Goal: Navigation & Orientation: Find specific page/section

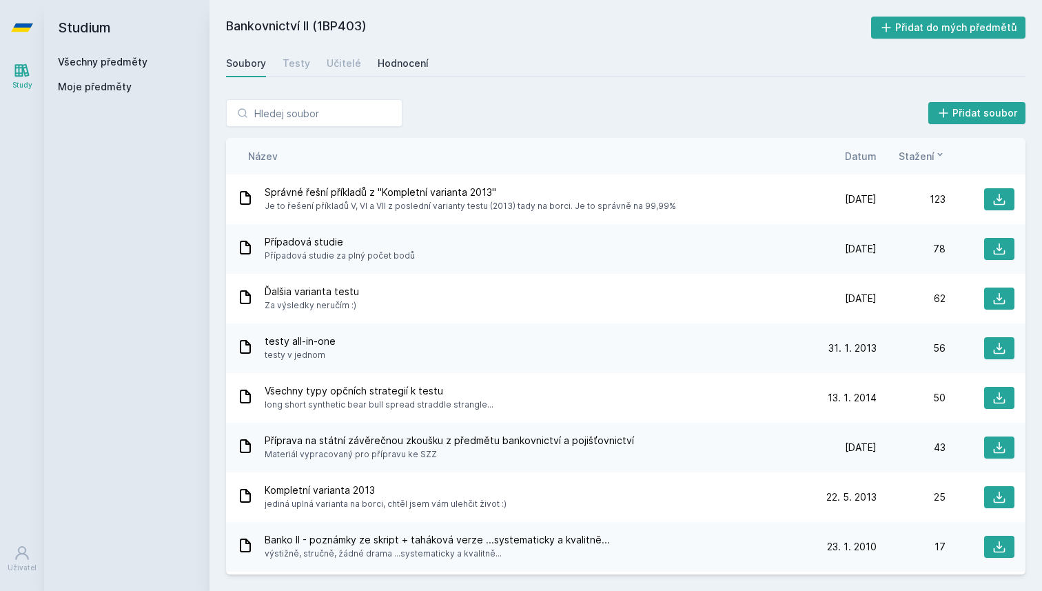
click at [411, 67] on div "Hodnocení" at bounding box center [403, 64] width 51 height 14
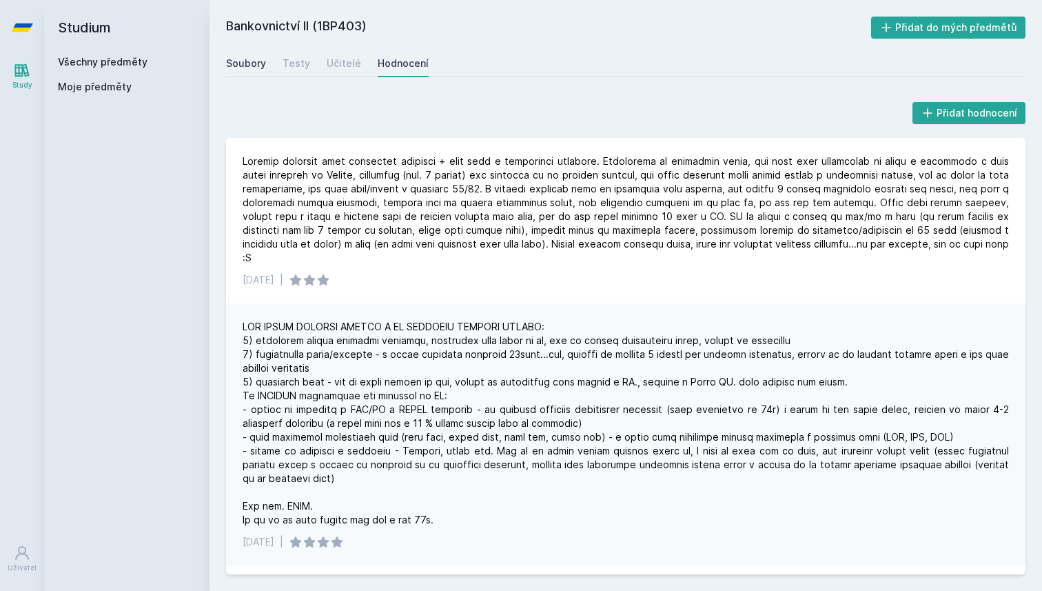
click at [239, 62] on div "Soubory" at bounding box center [246, 64] width 40 height 14
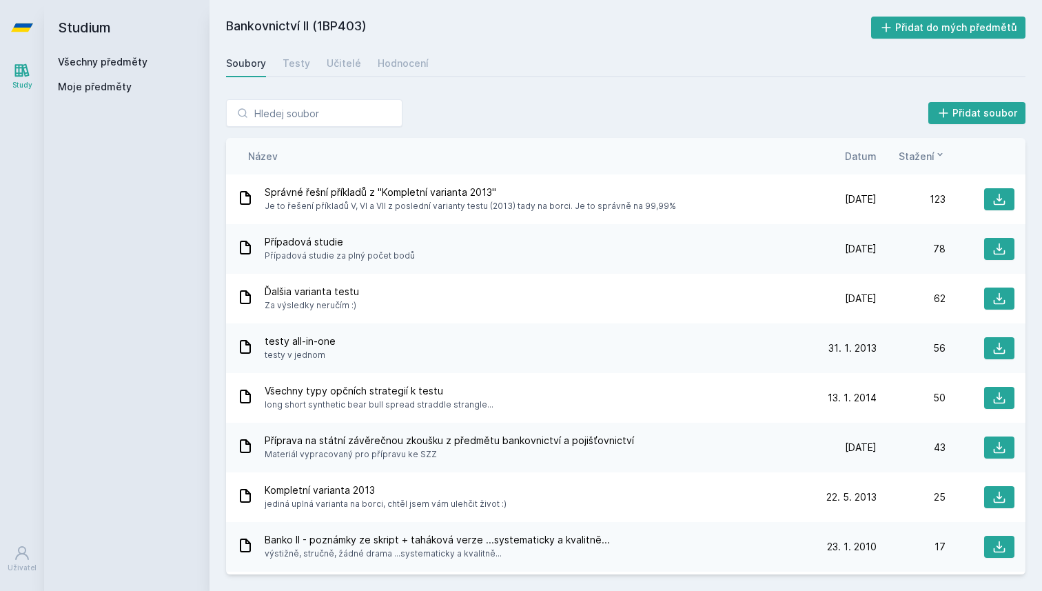
click at [862, 154] on span "Datum" at bounding box center [861, 156] width 32 height 14
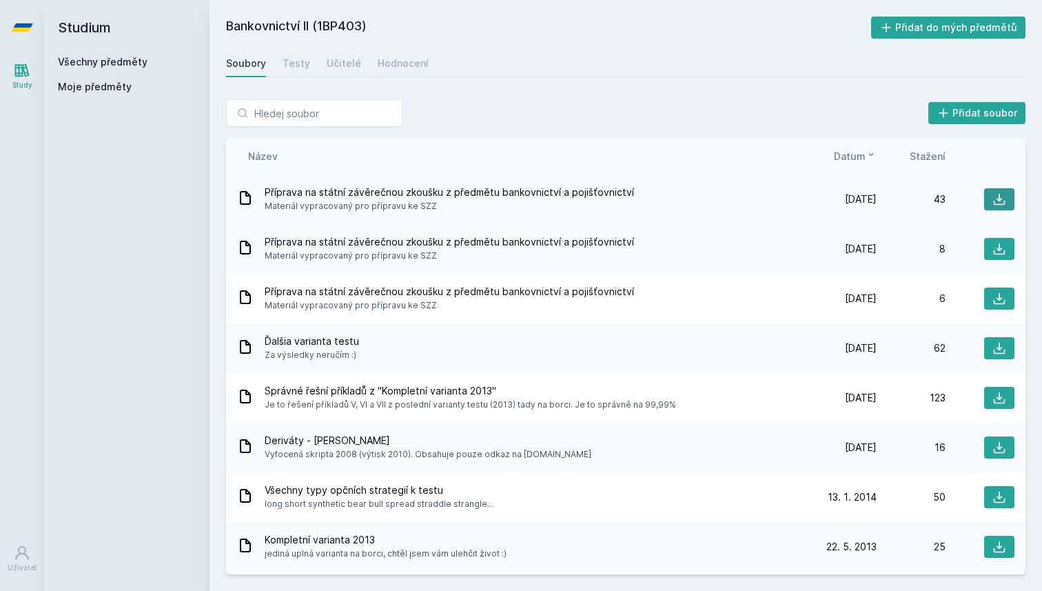
click at [999, 198] on icon at bounding box center [1000, 200] width 12 height 12
click at [650, 88] on div "Přidat soubor Řazení: Název Datum Stažení Název Datum Stažení Příprava na státn…" at bounding box center [626, 337] width 833 height 508
click at [989, 343] on button at bounding box center [999, 348] width 30 height 22
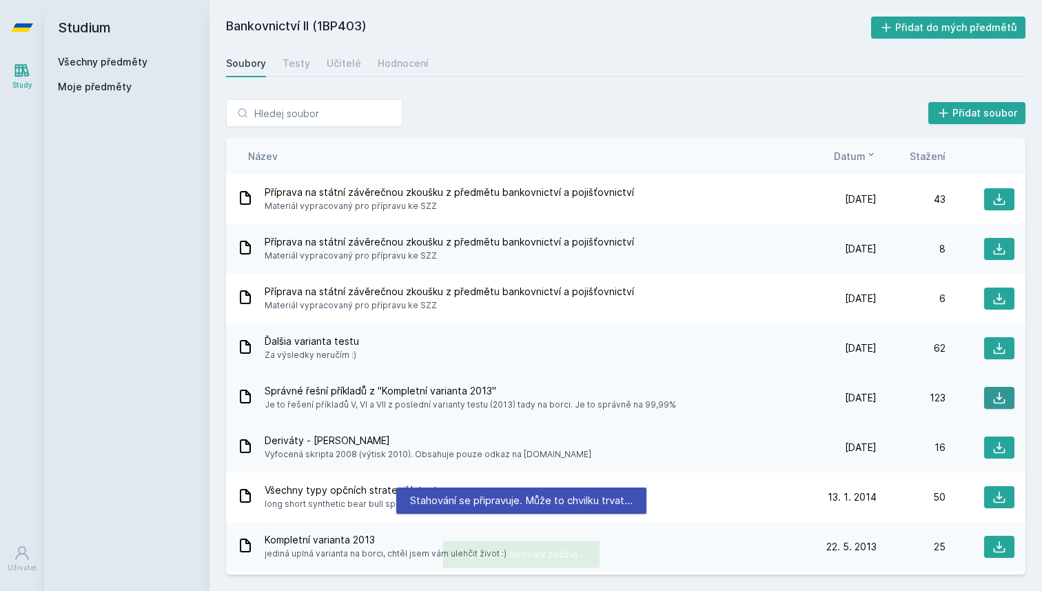
click at [1003, 397] on icon at bounding box center [999, 398] width 14 height 14
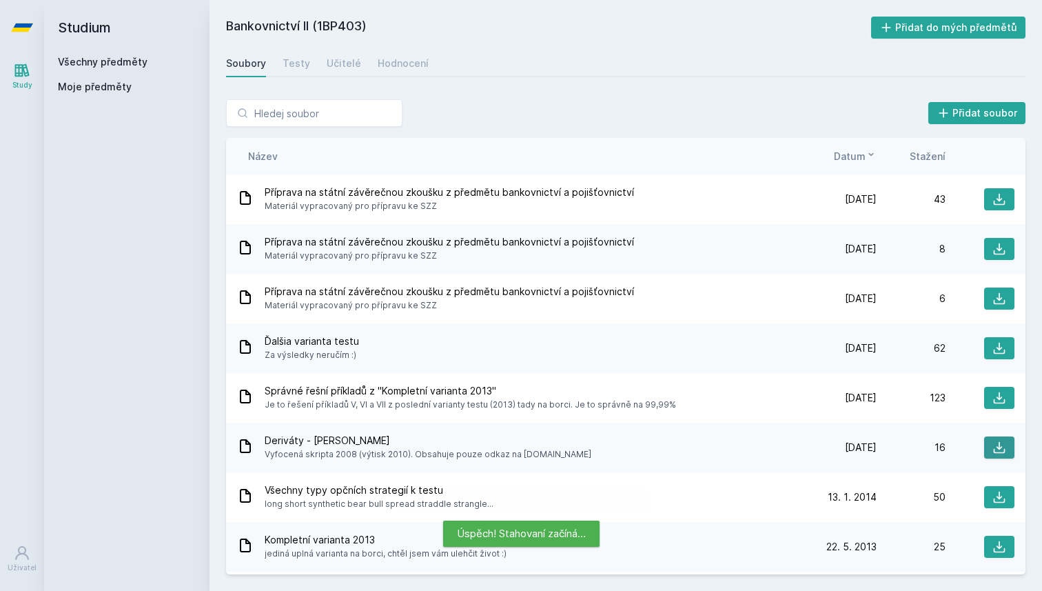
click at [1002, 453] on icon at bounding box center [1000, 448] width 12 height 12
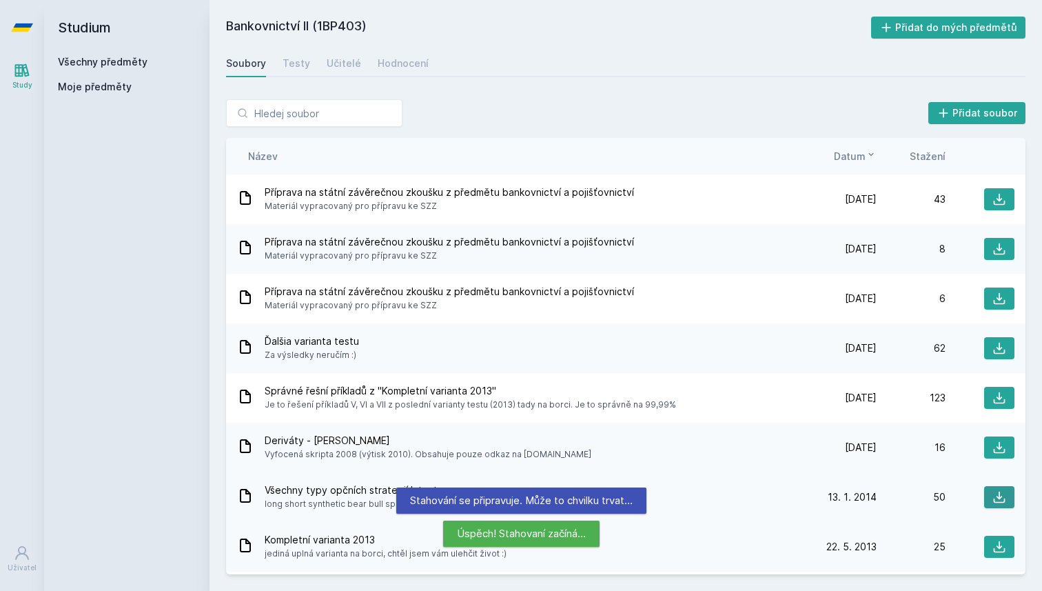
click at [1001, 496] on icon at bounding box center [1000, 497] width 12 height 12
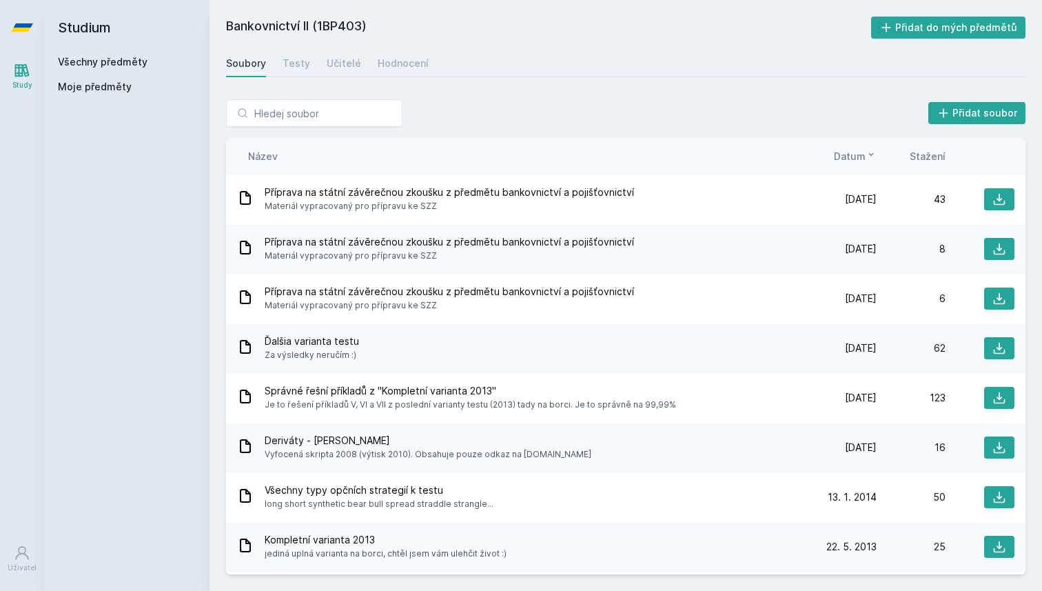
click at [308, 63] on div "Soubory Testy Učitelé Hodnocení" at bounding box center [625, 64] width 799 height 28
click at [298, 63] on div "Testy" at bounding box center [297, 64] width 28 height 14
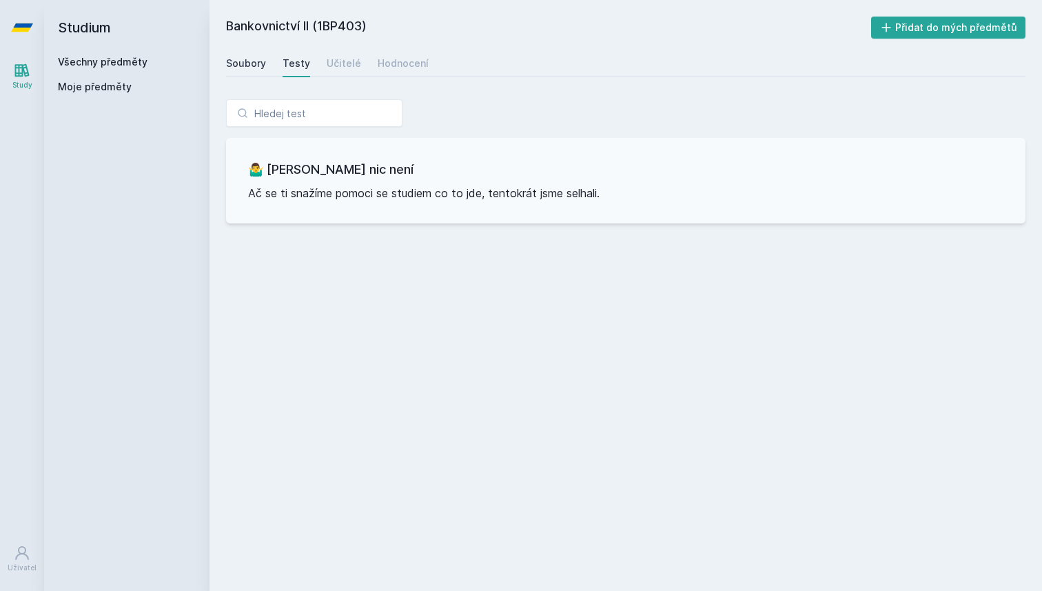
click at [241, 68] on div "Soubory" at bounding box center [246, 64] width 40 height 14
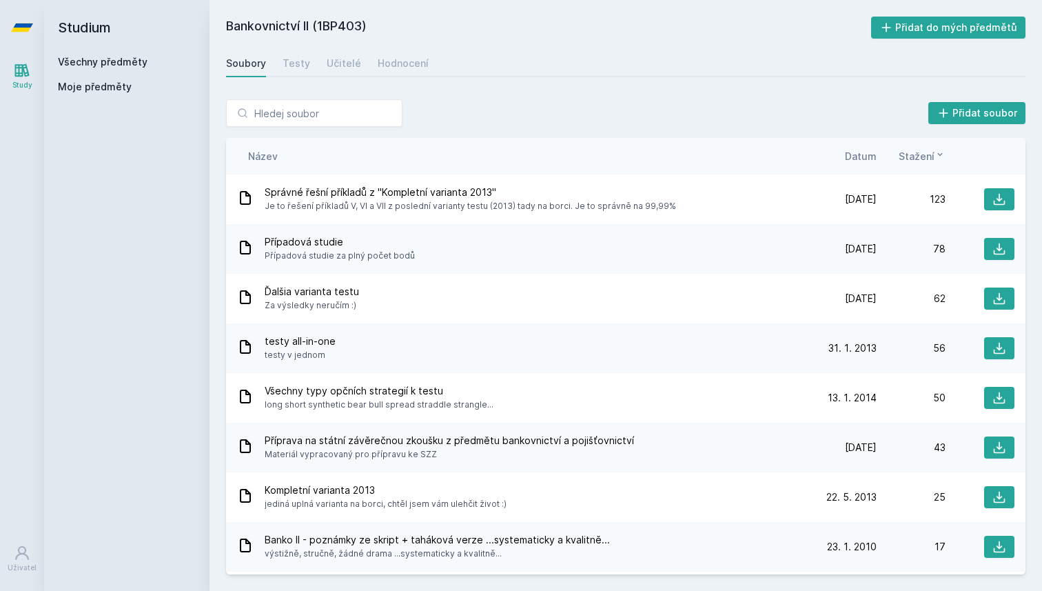
click at [868, 159] on span "Datum" at bounding box center [861, 156] width 32 height 14
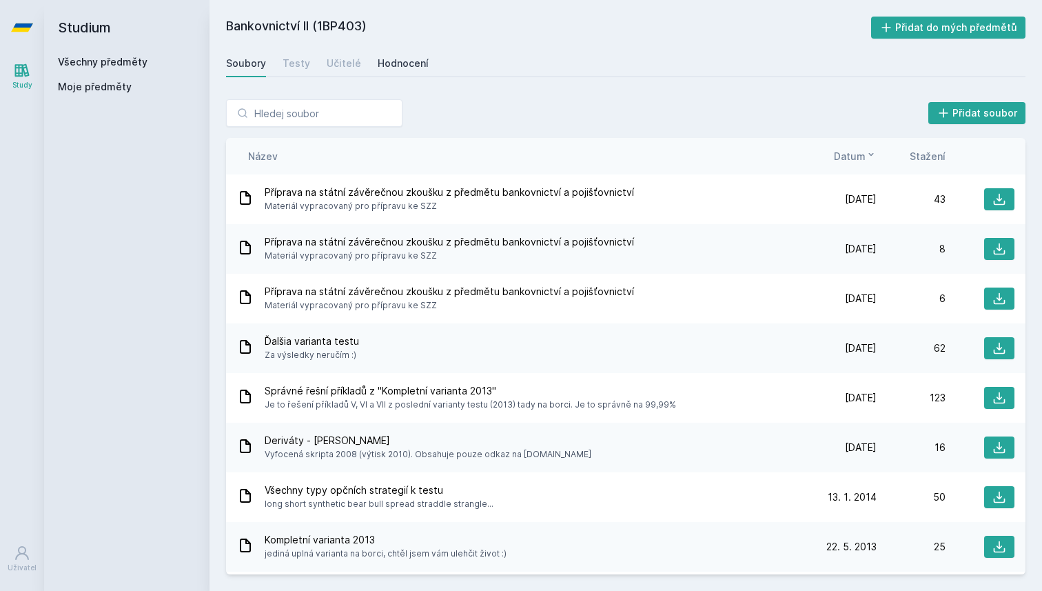
click at [404, 60] on div "Hodnocení" at bounding box center [403, 64] width 51 height 14
